Goal: Task Accomplishment & Management: Manage account settings

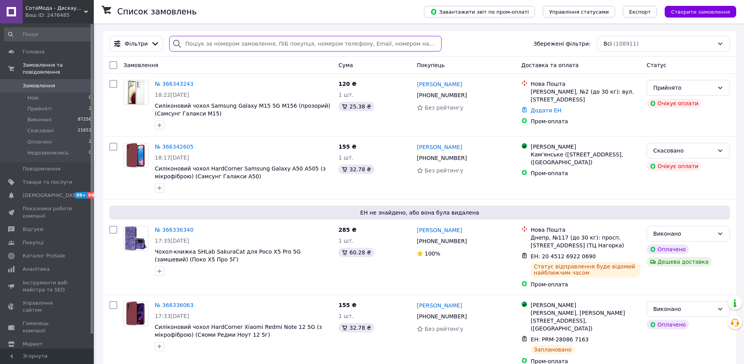
click at [276, 44] on input "search" at bounding box center [305, 44] width 272 height 16
paste input "366296968"
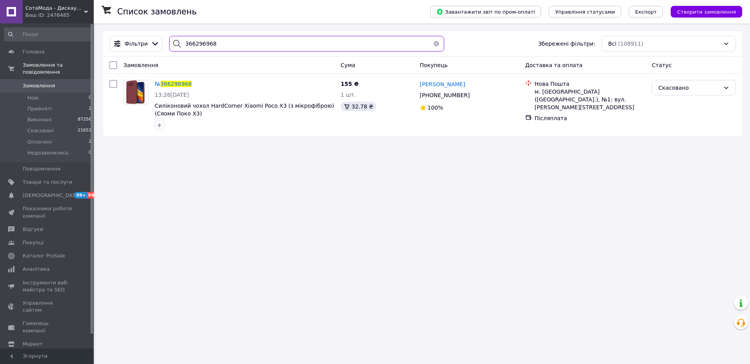
type input "366296968"
click at [30, 205] on span "Показники роботи компанії" at bounding box center [48, 212] width 50 height 14
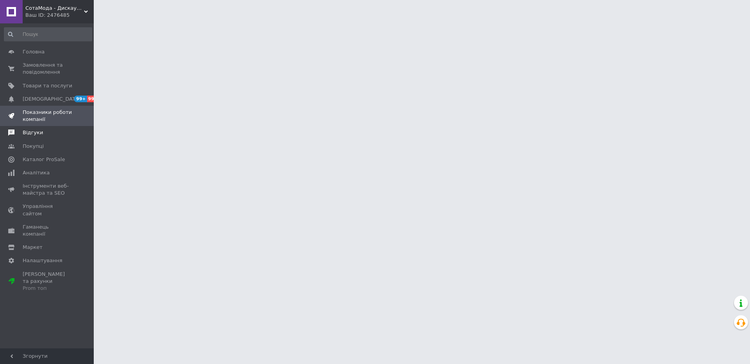
click at [30, 129] on span "Відгуки" at bounding box center [33, 132] width 20 height 7
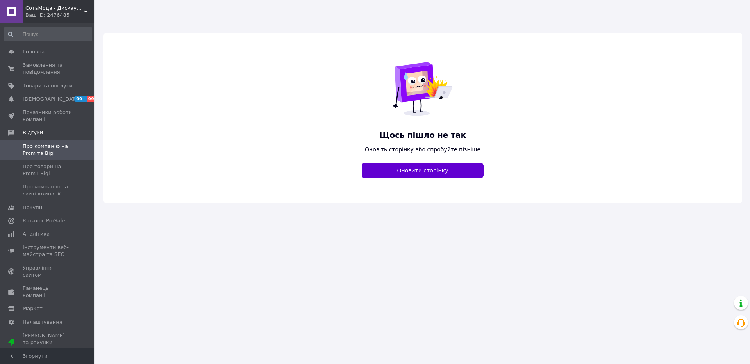
click at [416, 170] on button "Оновити сторінку" at bounding box center [423, 171] width 122 height 16
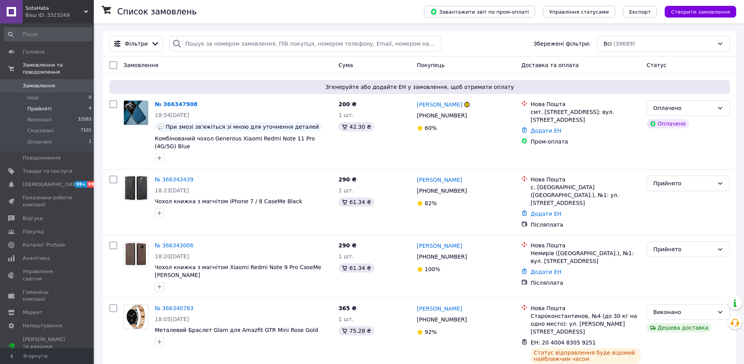
click at [50, 104] on li "Прийняті 4" at bounding box center [48, 109] width 96 height 11
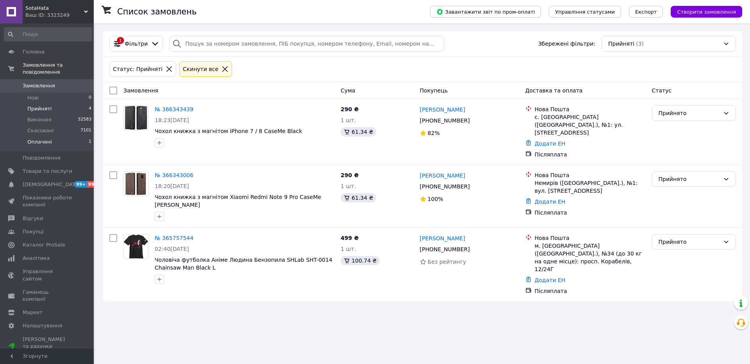
click at [68, 137] on li "Оплачені 1" at bounding box center [48, 144] width 96 height 15
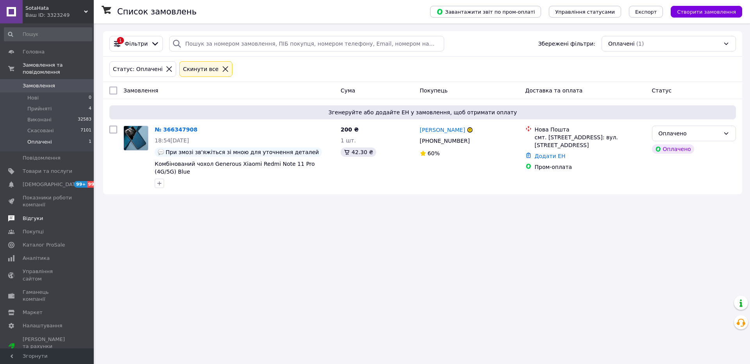
click at [29, 215] on link "Відгуки" at bounding box center [48, 218] width 96 height 13
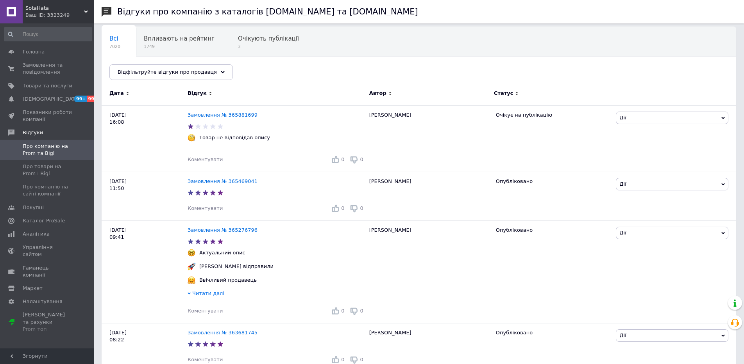
scroll to position [48, 0]
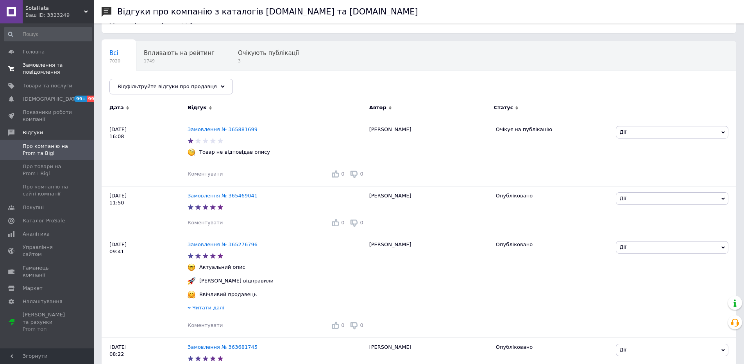
click at [50, 63] on span "Замовлення та повідомлення" at bounding box center [48, 69] width 50 height 14
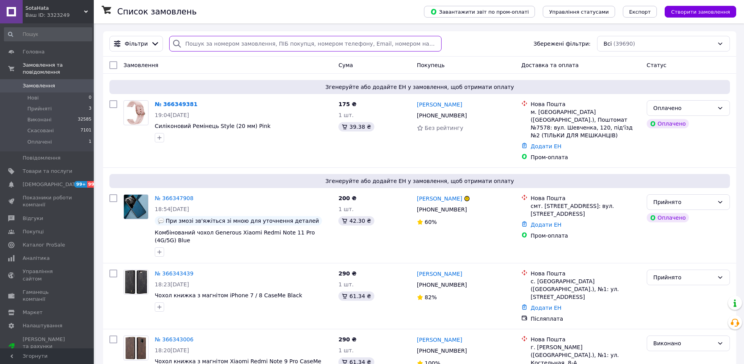
click at [239, 45] on input "search" at bounding box center [305, 44] width 272 height 16
paste input "380984620680"
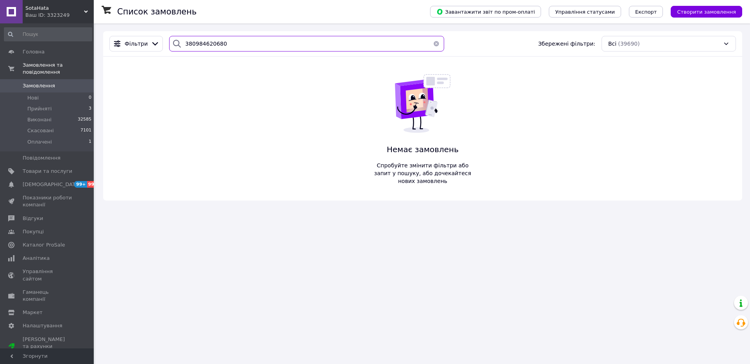
type input "380984620680"
click at [42, 14] on div "Ваш ID: 3323249" at bounding box center [59, 15] width 68 height 7
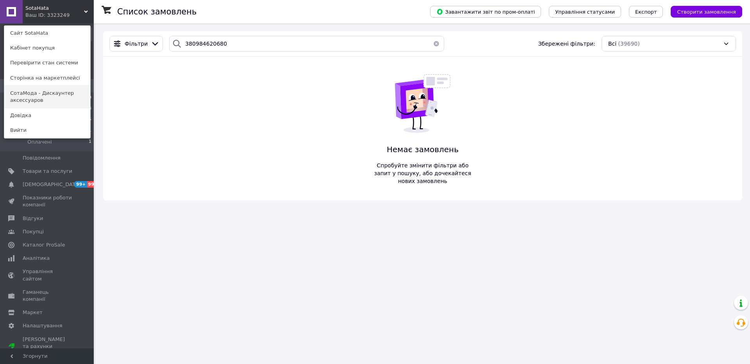
click at [31, 100] on link "СотаМода - Дискаунтер аксессуаров" at bounding box center [47, 97] width 86 height 22
